Goal: Task Accomplishment & Management: Use online tool/utility

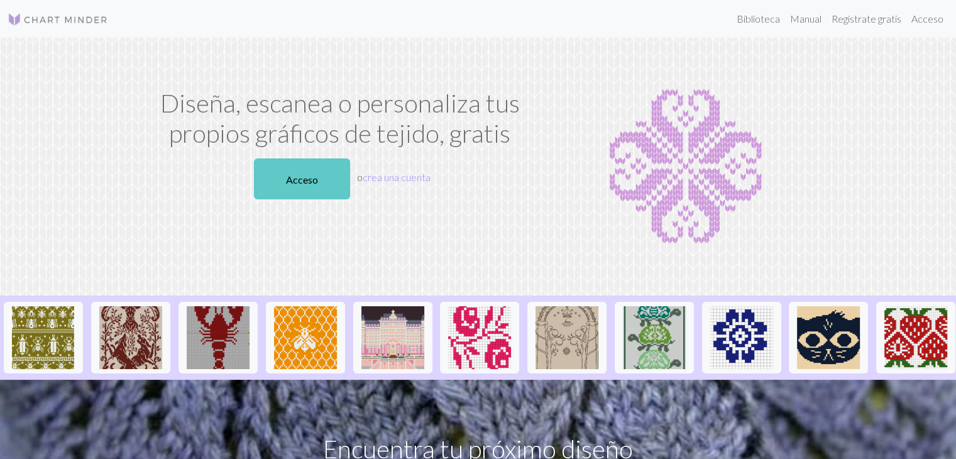
click at [306, 187] on link "Acceso" at bounding box center [302, 178] width 96 height 41
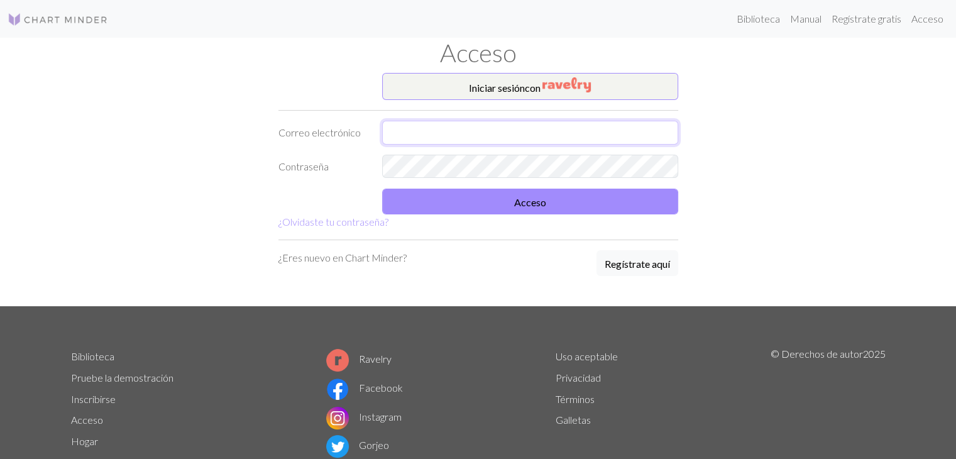
type input "realleyvaalessandra@gmail.com"
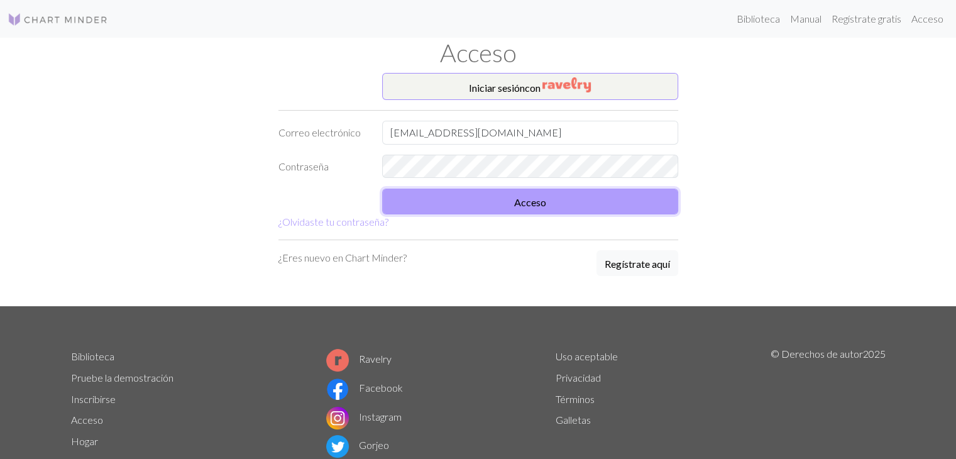
click at [443, 207] on button "Acceso" at bounding box center [530, 202] width 296 height 26
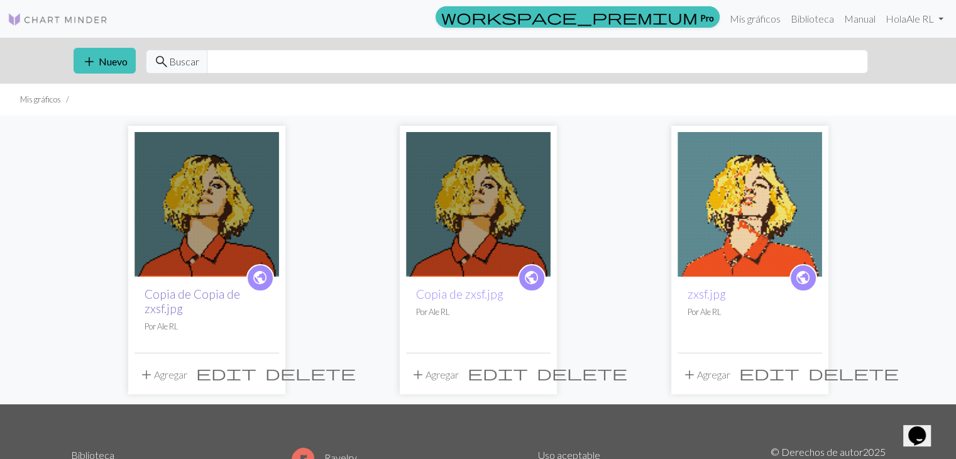
click at [206, 296] on font "Copia de Copia de zxsf.jpg" at bounding box center [193, 301] width 96 height 29
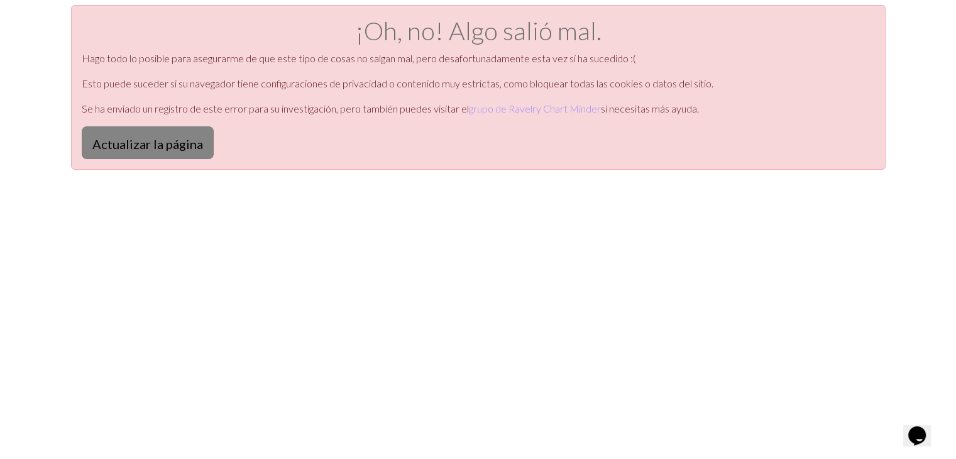
click at [168, 147] on font "Actualizar la página" at bounding box center [147, 143] width 111 height 15
drag, startPoint x: 0, startPoint y: 0, endPoint x: 162, endPoint y: 133, distance: 209.5
click at [162, 133] on button "Actualizar la página" at bounding box center [148, 142] width 132 height 33
drag, startPoint x: 0, startPoint y: 0, endPoint x: 162, endPoint y: 133, distance: 209.5
click at [162, 133] on button "Actualizar la página" at bounding box center [148, 142] width 132 height 33
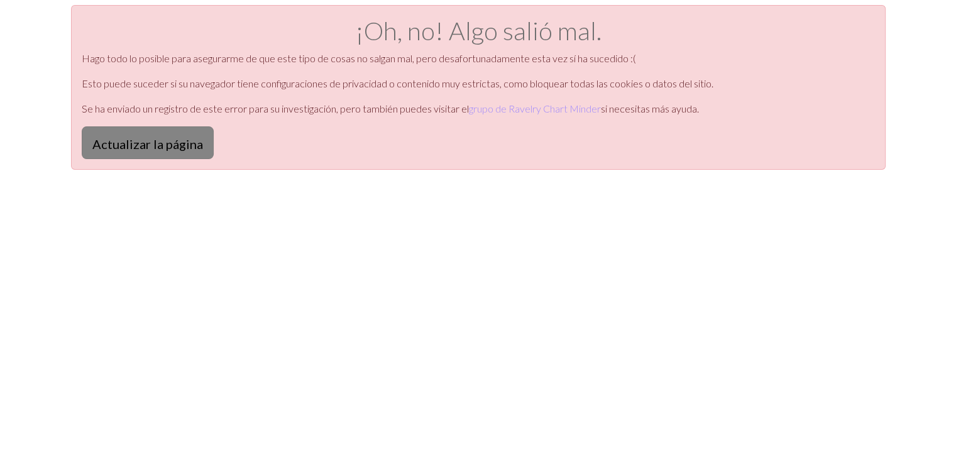
drag, startPoint x: 0, startPoint y: 0, endPoint x: 162, endPoint y: 133, distance: 209.5
click at [162, 133] on button "Actualizar la página" at bounding box center [148, 142] width 132 height 33
drag, startPoint x: 0, startPoint y: 0, endPoint x: 162, endPoint y: 133, distance: 209.5
click at [162, 133] on button "Actualizar la página" at bounding box center [148, 142] width 132 height 33
drag, startPoint x: 0, startPoint y: 0, endPoint x: 162, endPoint y: 133, distance: 209.5
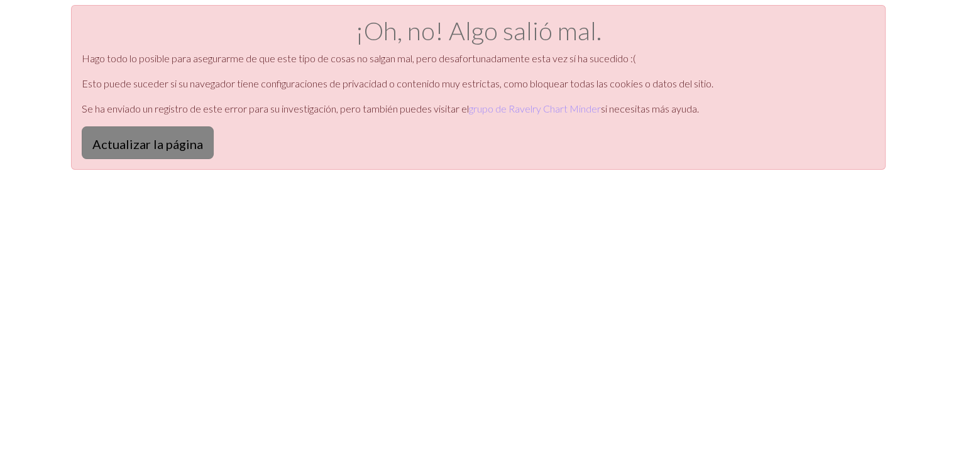
click at [162, 133] on button "Actualizar la página" at bounding box center [148, 142] width 132 height 33
drag, startPoint x: 0, startPoint y: 0, endPoint x: 162, endPoint y: 133, distance: 209.5
click at [162, 133] on button "Actualizar la página" at bounding box center [148, 142] width 132 height 33
drag, startPoint x: 0, startPoint y: 0, endPoint x: 162, endPoint y: 133, distance: 209.5
click at [162, 133] on button "Actualizar la página" at bounding box center [148, 142] width 132 height 33
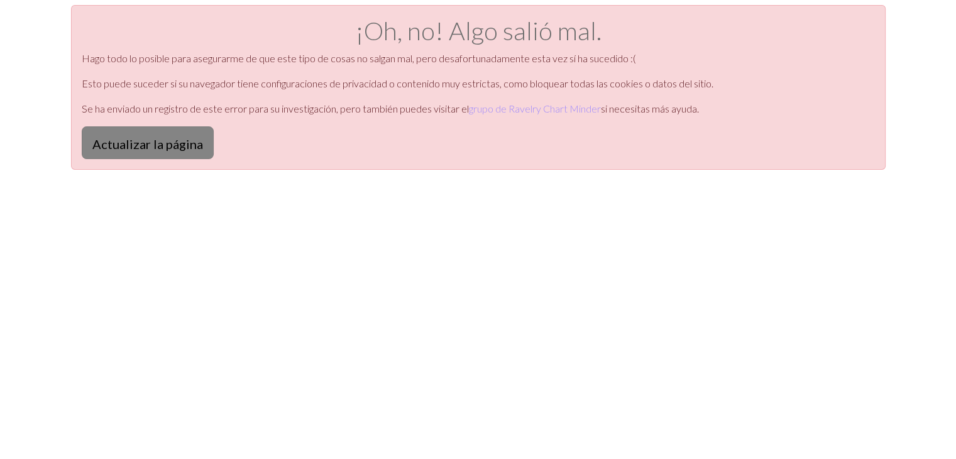
drag, startPoint x: 0, startPoint y: 0, endPoint x: 162, endPoint y: 133, distance: 209.5
click at [162, 133] on button "Actualizar la página" at bounding box center [148, 142] width 132 height 33
drag, startPoint x: 0, startPoint y: 0, endPoint x: 162, endPoint y: 133, distance: 209.5
click at [162, 133] on button "Actualizar la página" at bounding box center [148, 142] width 132 height 33
drag, startPoint x: 0, startPoint y: 0, endPoint x: 162, endPoint y: 133, distance: 209.5
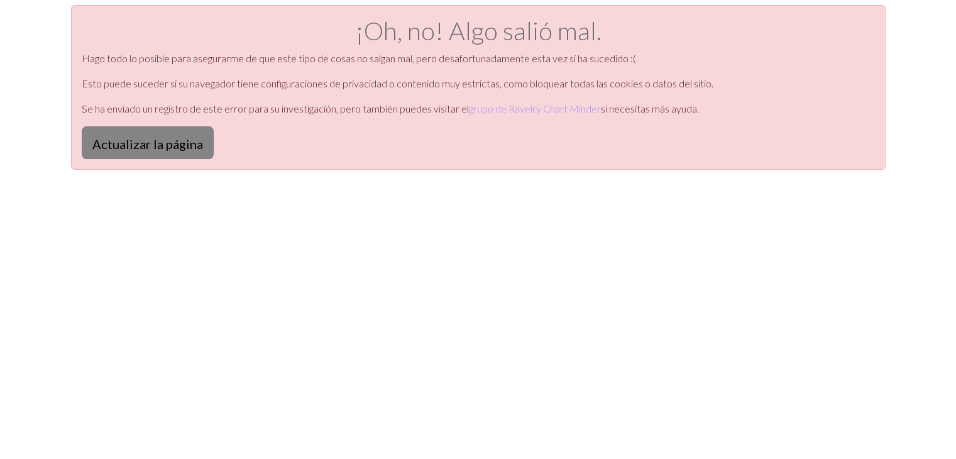
click at [162, 133] on button "Actualizar la página" at bounding box center [148, 142] width 132 height 33
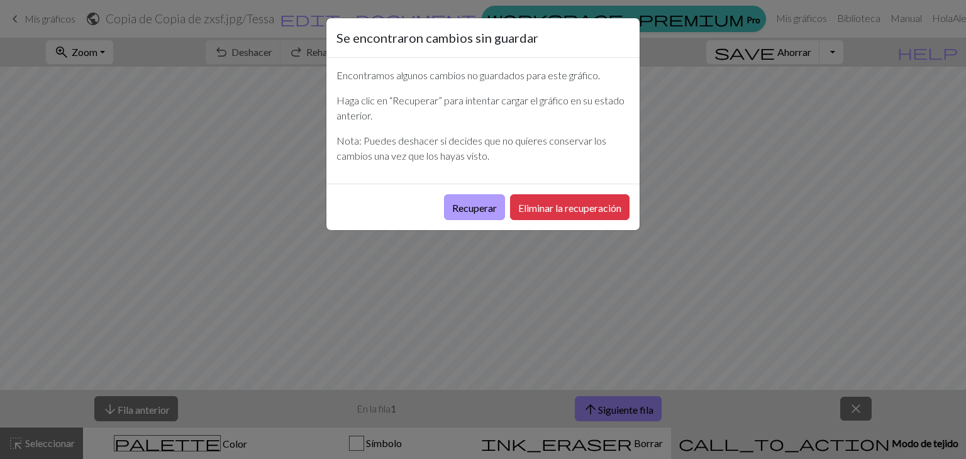
click at [453, 214] on button "Recuperar" at bounding box center [474, 207] width 61 height 26
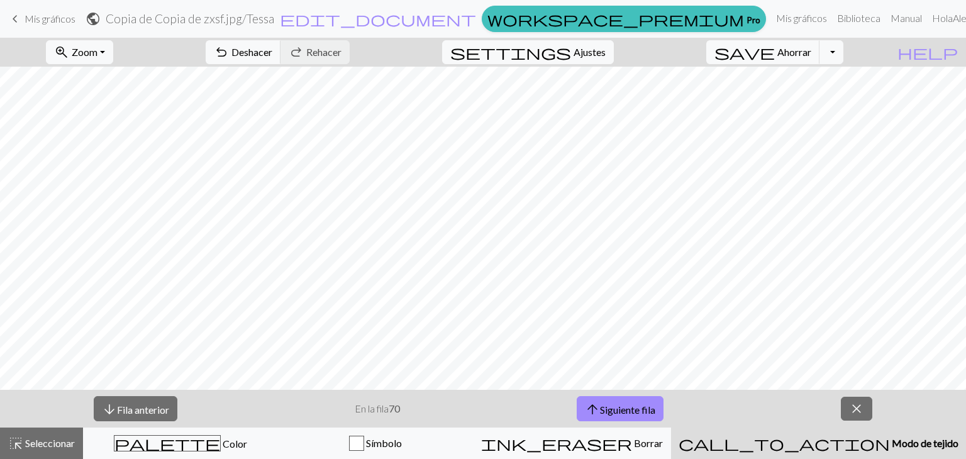
scroll to position [691, 0]
click at [147, 407] on font "Fila anterior" at bounding box center [143, 409] width 52 height 12
click at [97, 55] on font "Zoom" at bounding box center [85, 52] width 26 height 12
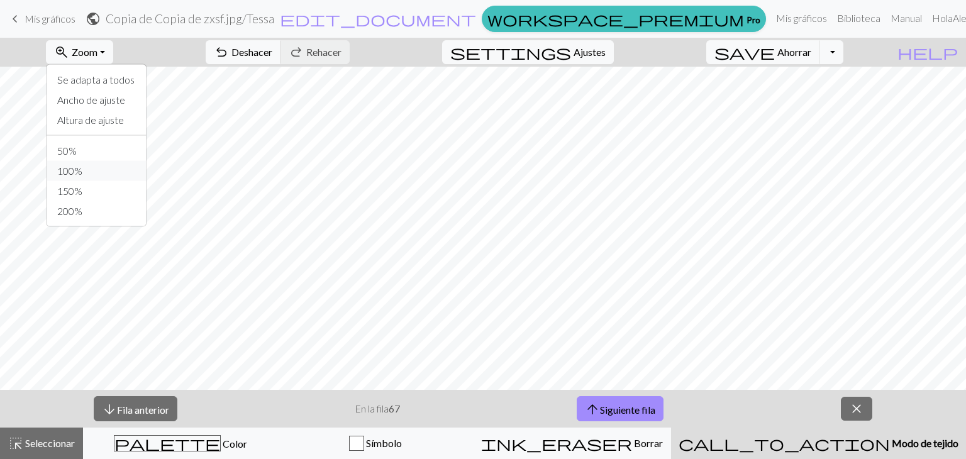
click at [138, 167] on button "100%" at bounding box center [96, 171] width 99 height 20
click at [97, 53] on font "Zoom" at bounding box center [85, 52] width 26 height 12
click at [77, 148] on font "50%" at bounding box center [66, 151] width 19 height 12
click at [151, 400] on button "arrow_downward Fila anterior" at bounding box center [136, 409] width 84 height 26
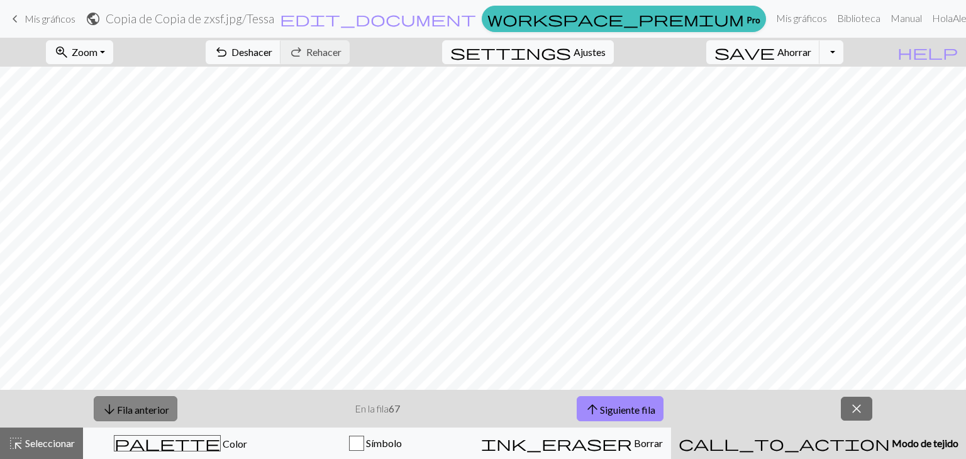
click at [151, 400] on button "arrow_downward Fila anterior" at bounding box center [136, 409] width 84 height 26
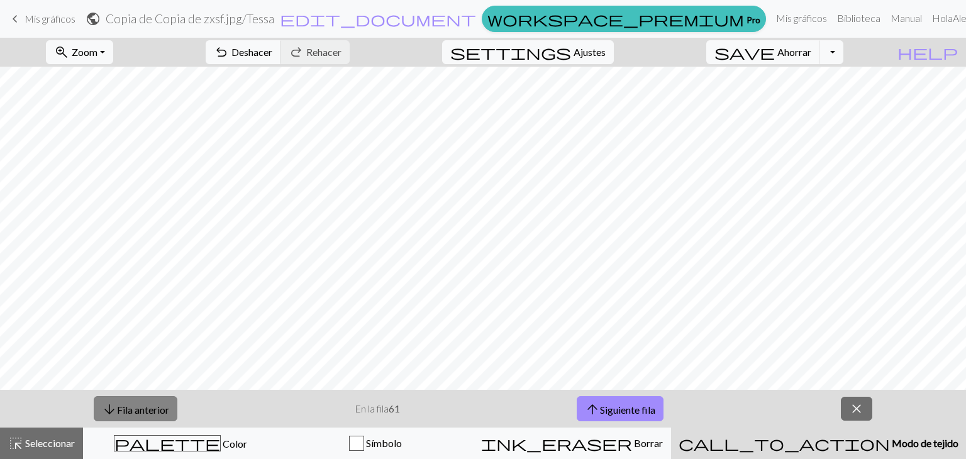
click at [151, 400] on button "arrow_downward Fila anterior" at bounding box center [136, 409] width 84 height 26
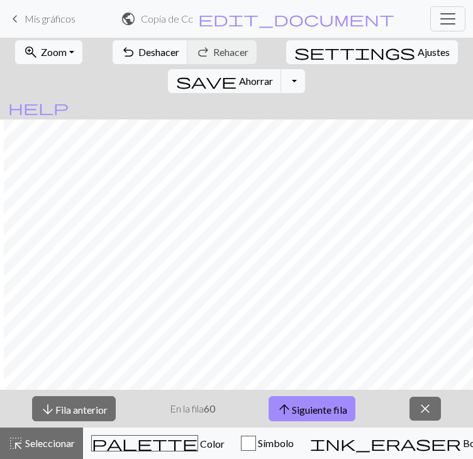
scroll to position [296, 231]
click at [289, 418] on span "arrow_upward" at bounding box center [284, 409] width 15 height 18
click at [281, 418] on span "arrow_upward" at bounding box center [284, 409] width 15 height 18
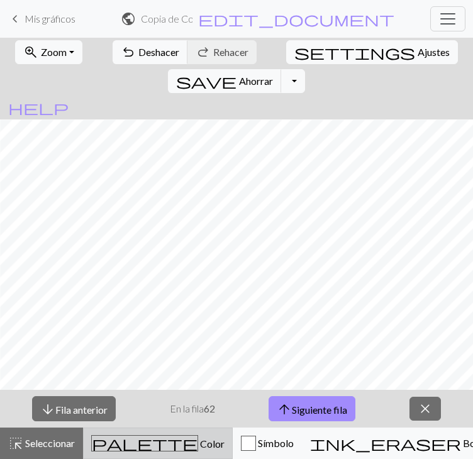
click at [200, 448] on font "Color" at bounding box center [212, 444] width 25 height 12
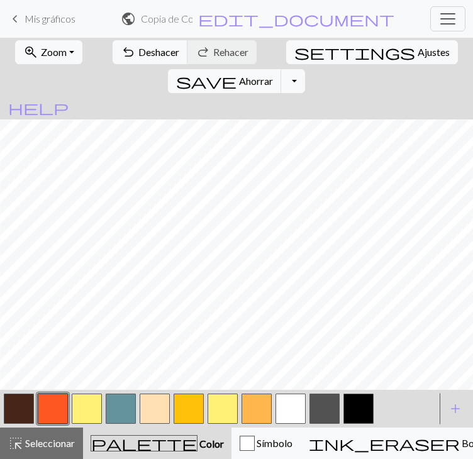
click at [190, 417] on button "button" at bounding box center [188, 409] width 30 height 30
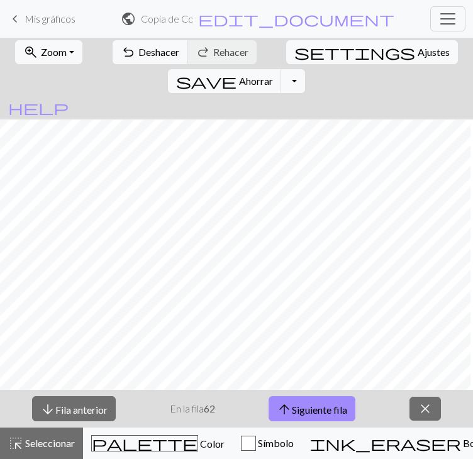
scroll to position [212, 221]
click at [331, 410] on font "Siguiente fila" at bounding box center [319, 409] width 55 height 12
click at [285, 396] on button "arrow_upward Siguiente fila" at bounding box center [311, 409] width 87 height 26
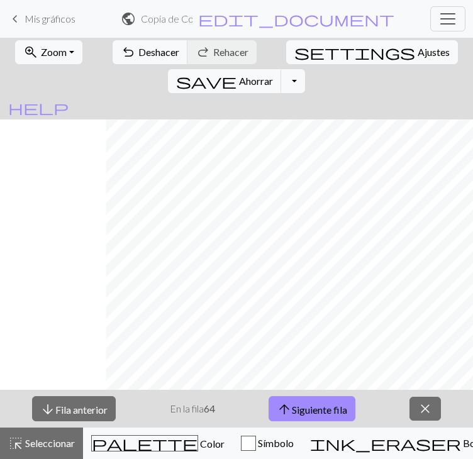
scroll to position [212, 223]
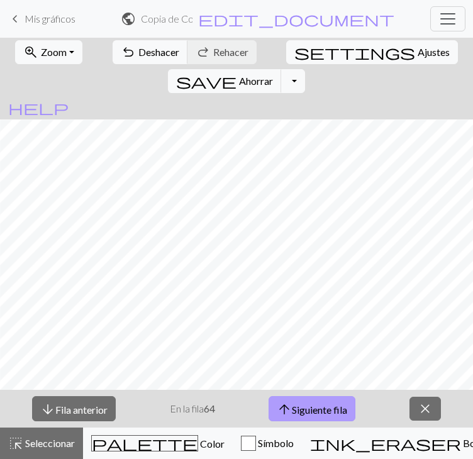
click at [344, 410] on font "Siguiente fila" at bounding box center [319, 409] width 55 height 12
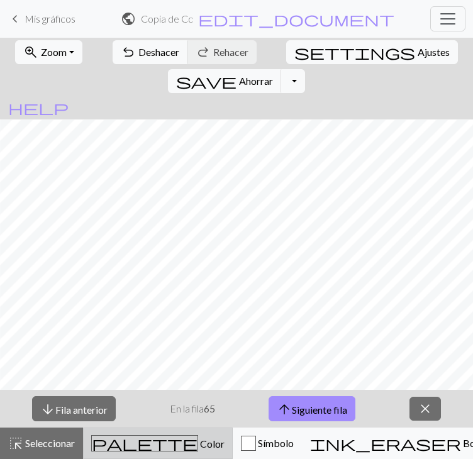
click at [122, 441] on span "palette" at bounding box center [145, 443] width 106 height 18
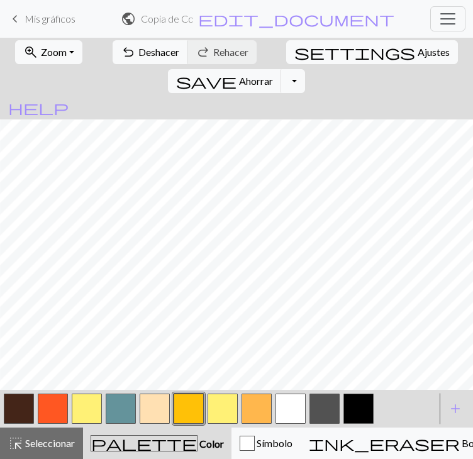
click at [223, 409] on button "button" at bounding box center [222, 409] width 30 height 30
click at [186, 415] on button "button" at bounding box center [188, 409] width 30 height 30
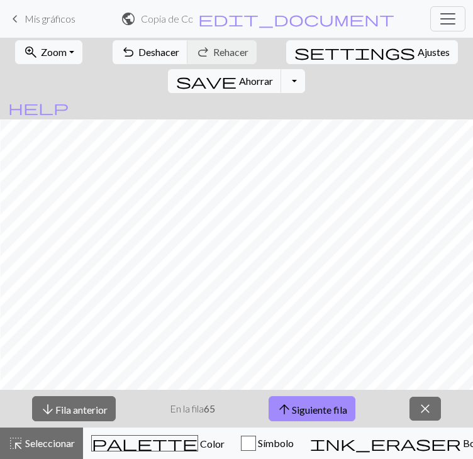
drag, startPoint x: 304, startPoint y: 410, endPoint x: 477, endPoint y: 338, distance: 187.4
click at [304, 410] on font "Siguiente fila" at bounding box center [319, 409] width 55 height 12
